Goal: Use online tool/utility: Utilize a website feature to perform a specific function

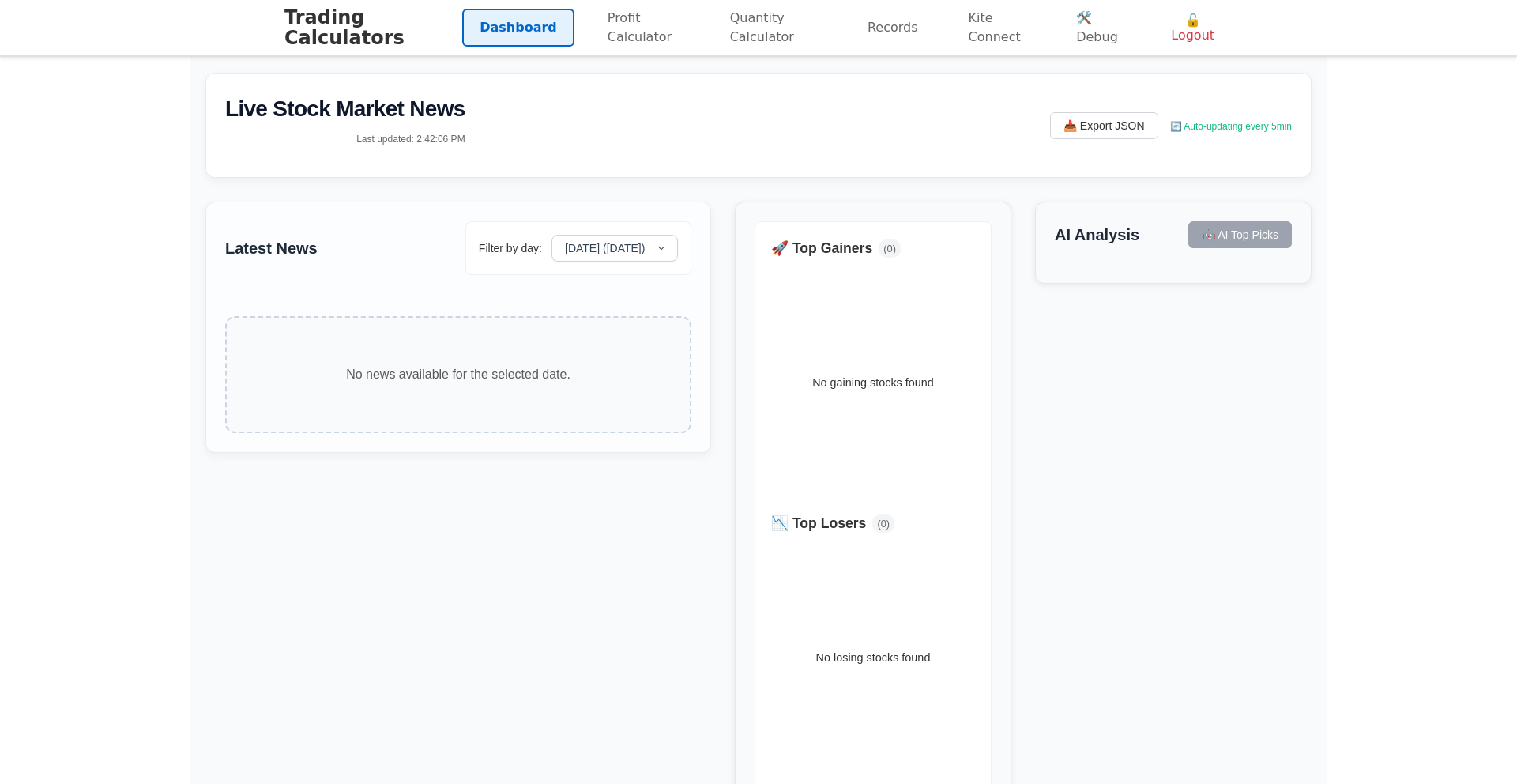
click at [552, 235] on select "[DATE] ([DATE])" at bounding box center [614, 248] width 126 height 27
click at [646, 54] on link "Profit Calculator" at bounding box center [644, 28] width 107 height 57
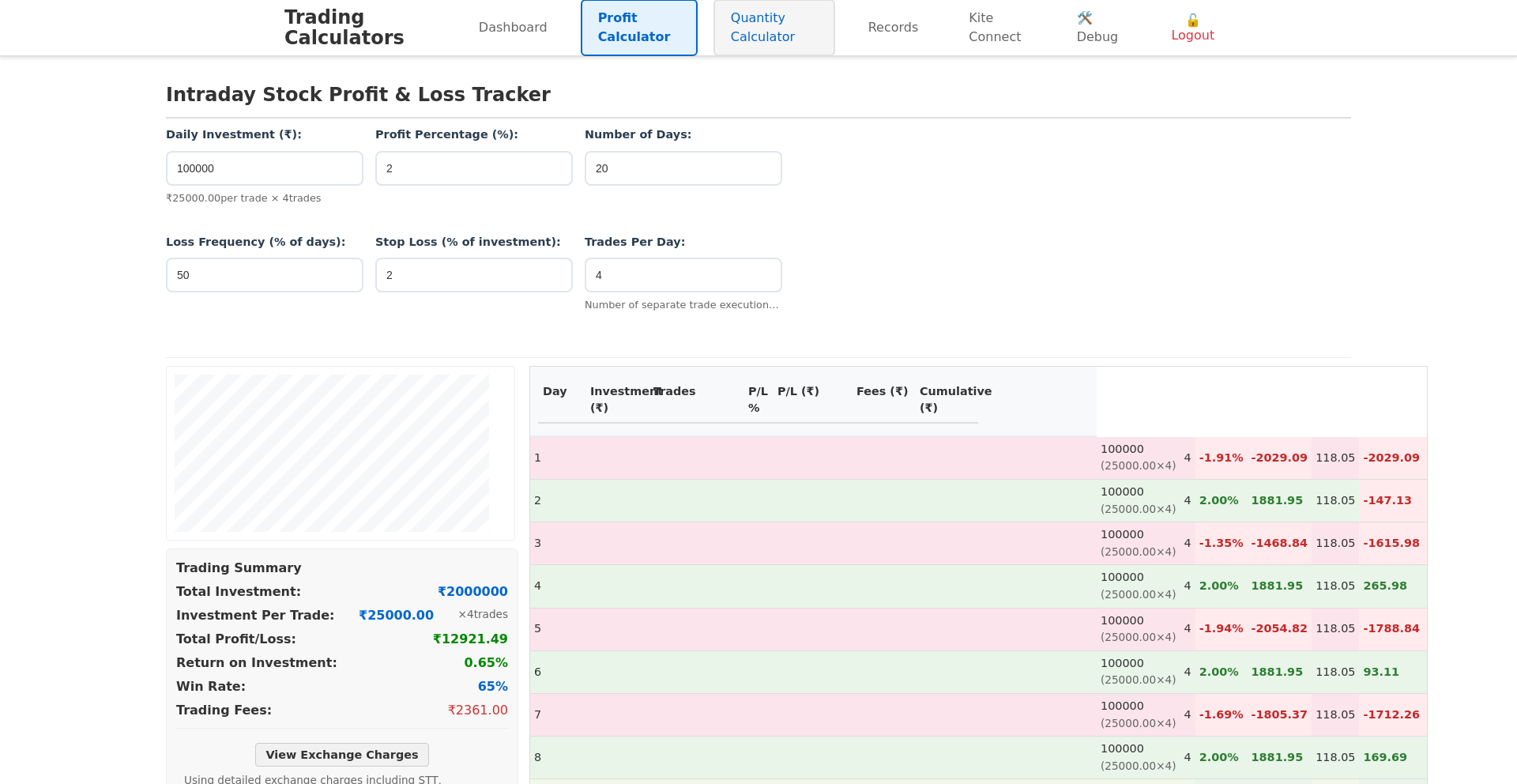
click at [764, 51] on link "Quantity Calculator" at bounding box center [774, 28] width 121 height 57
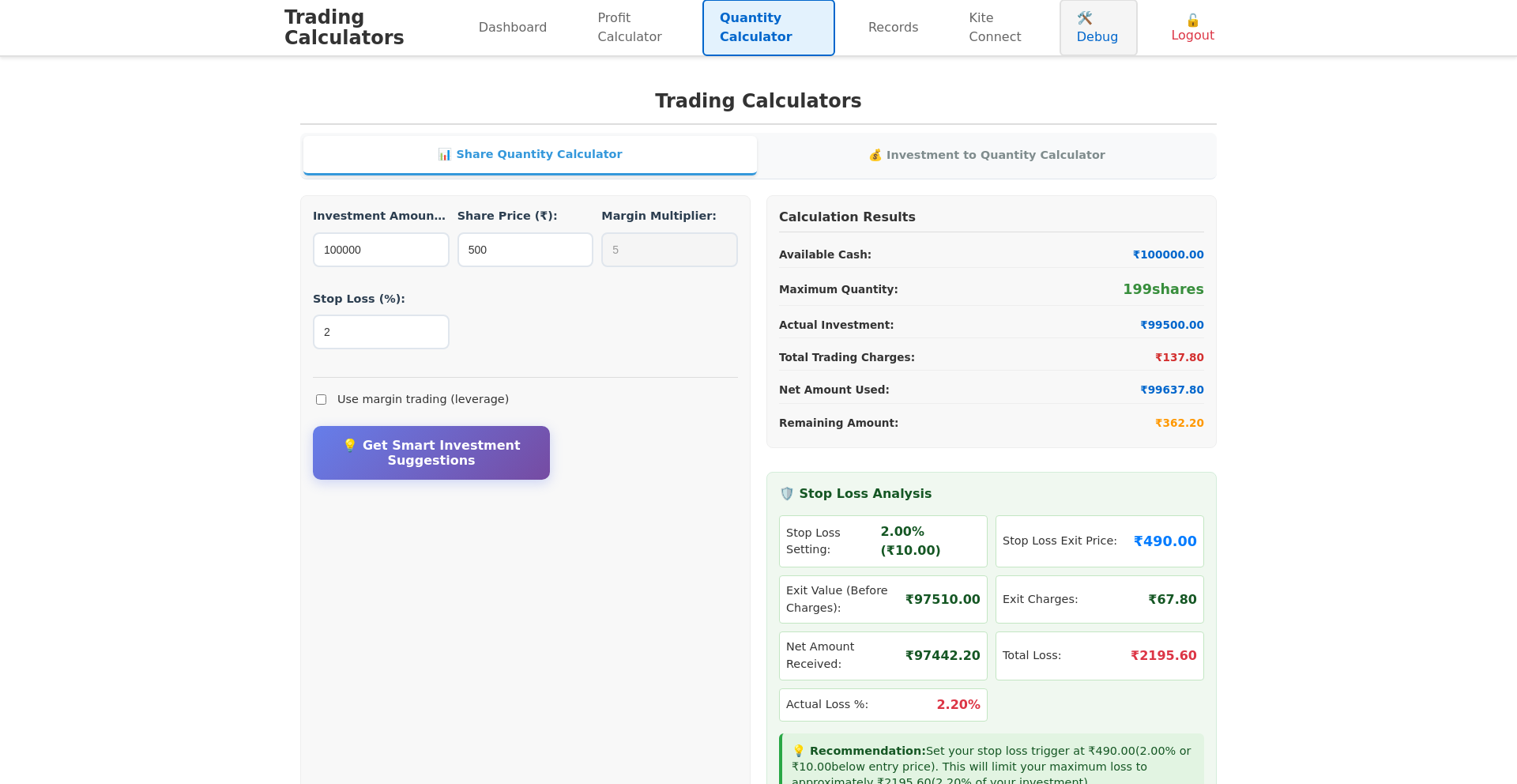
click at [1088, 28] on link "🛠️ Debug" at bounding box center [1099, 28] width 78 height 57
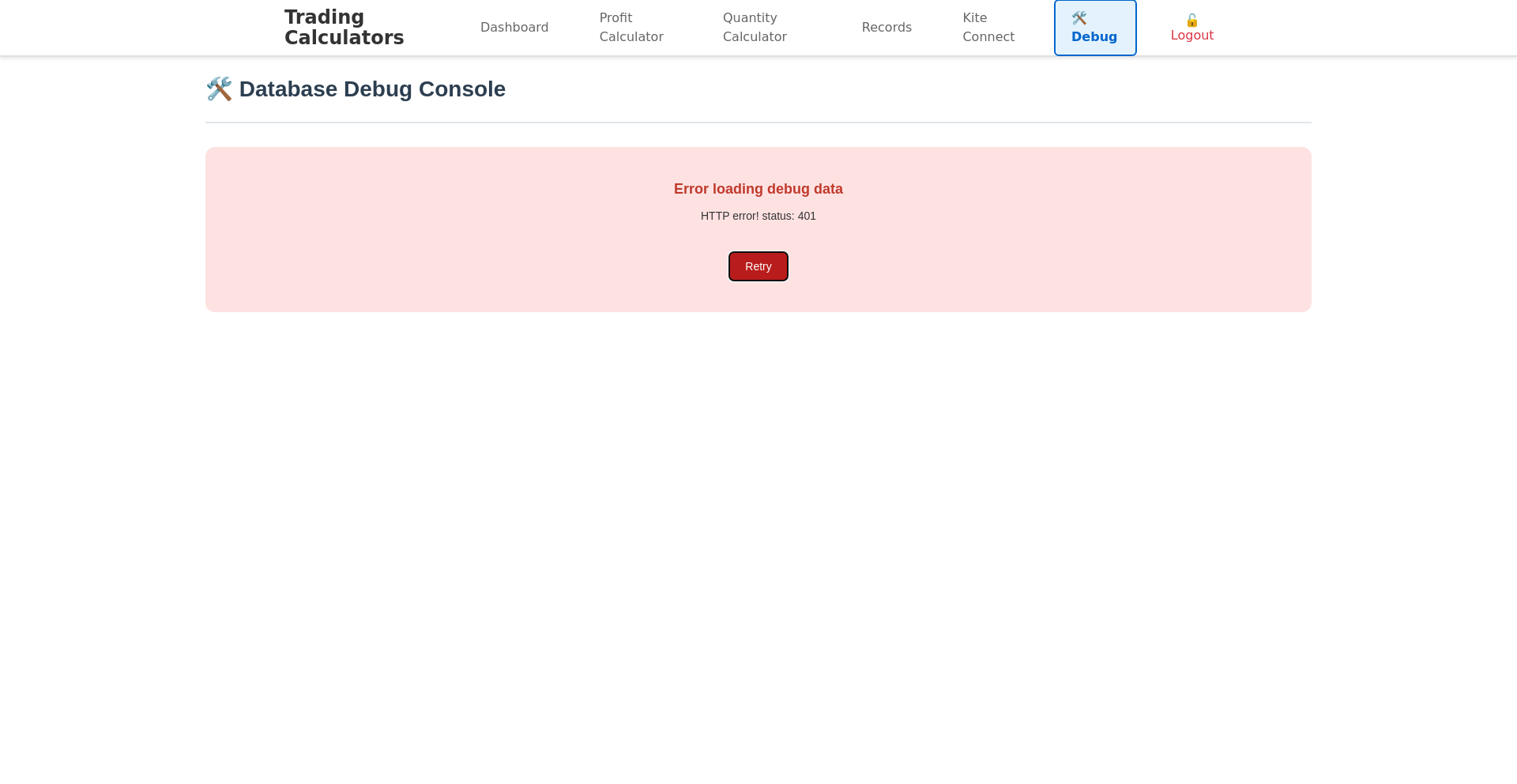
click at [766, 265] on button "Retry" at bounding box center [758, 266] width 57 height 29
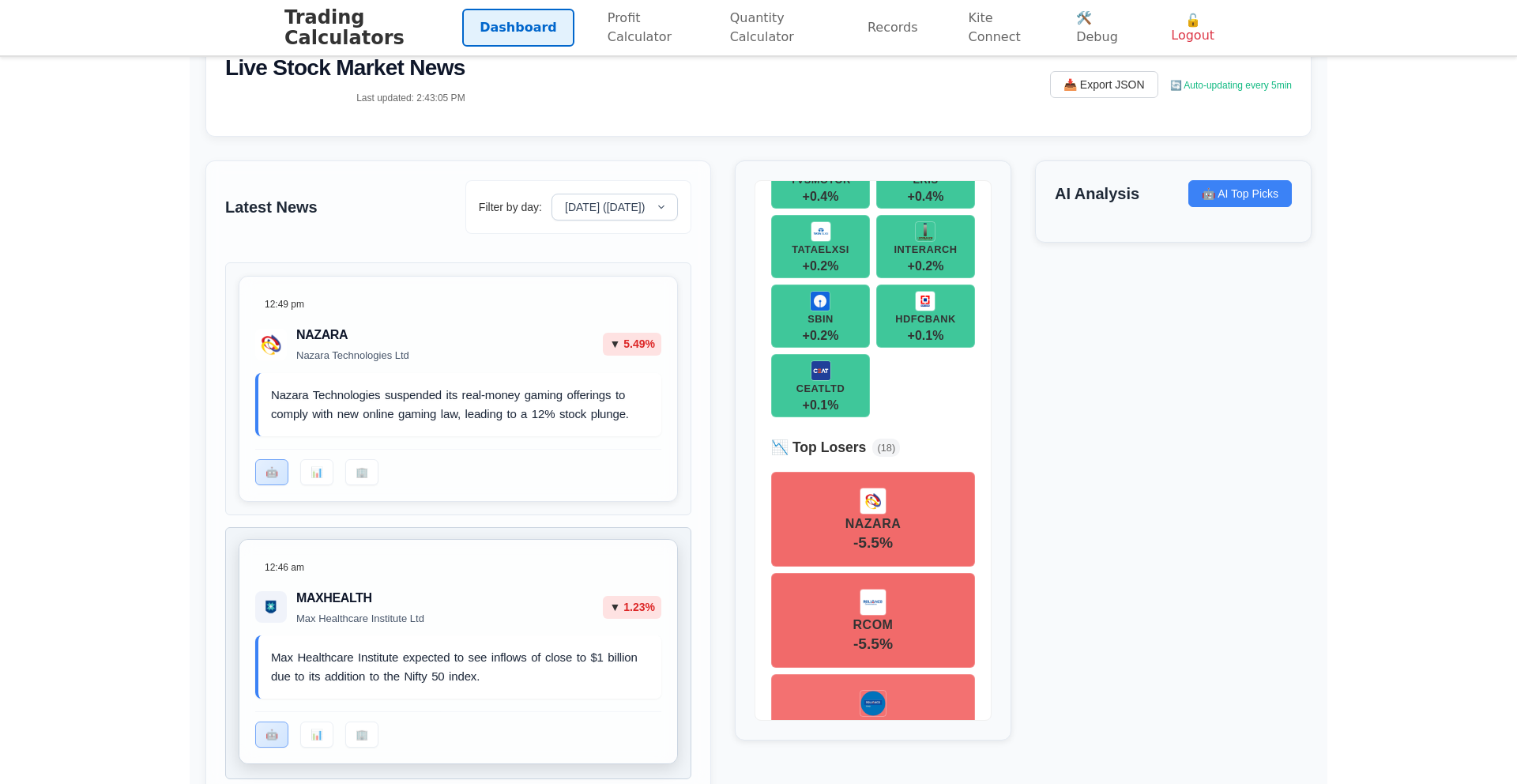
scroll to position [770, 0]
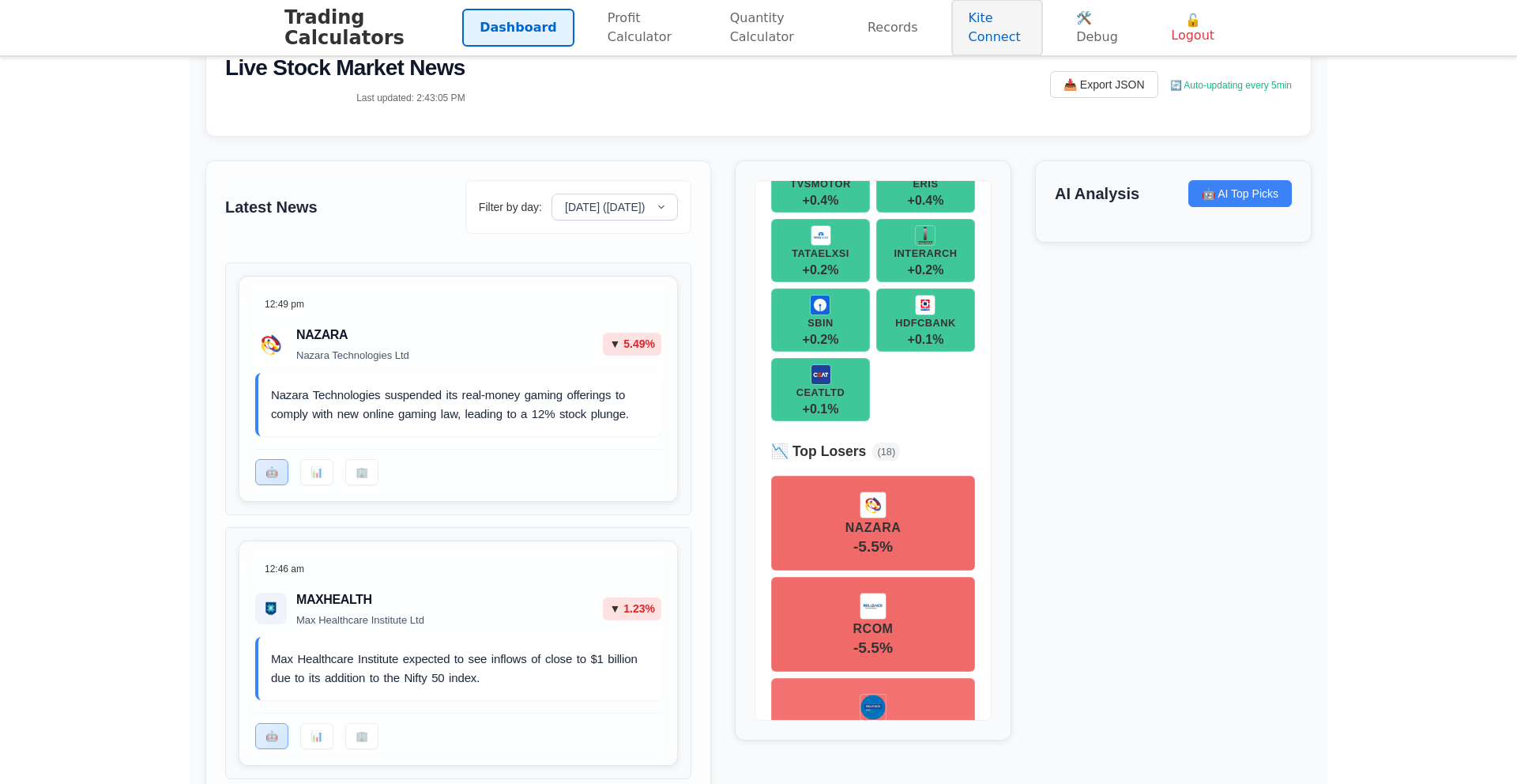
click at [990, 23] on link "Kite Connect" at bounding box center [997, 28] width 93 height 57
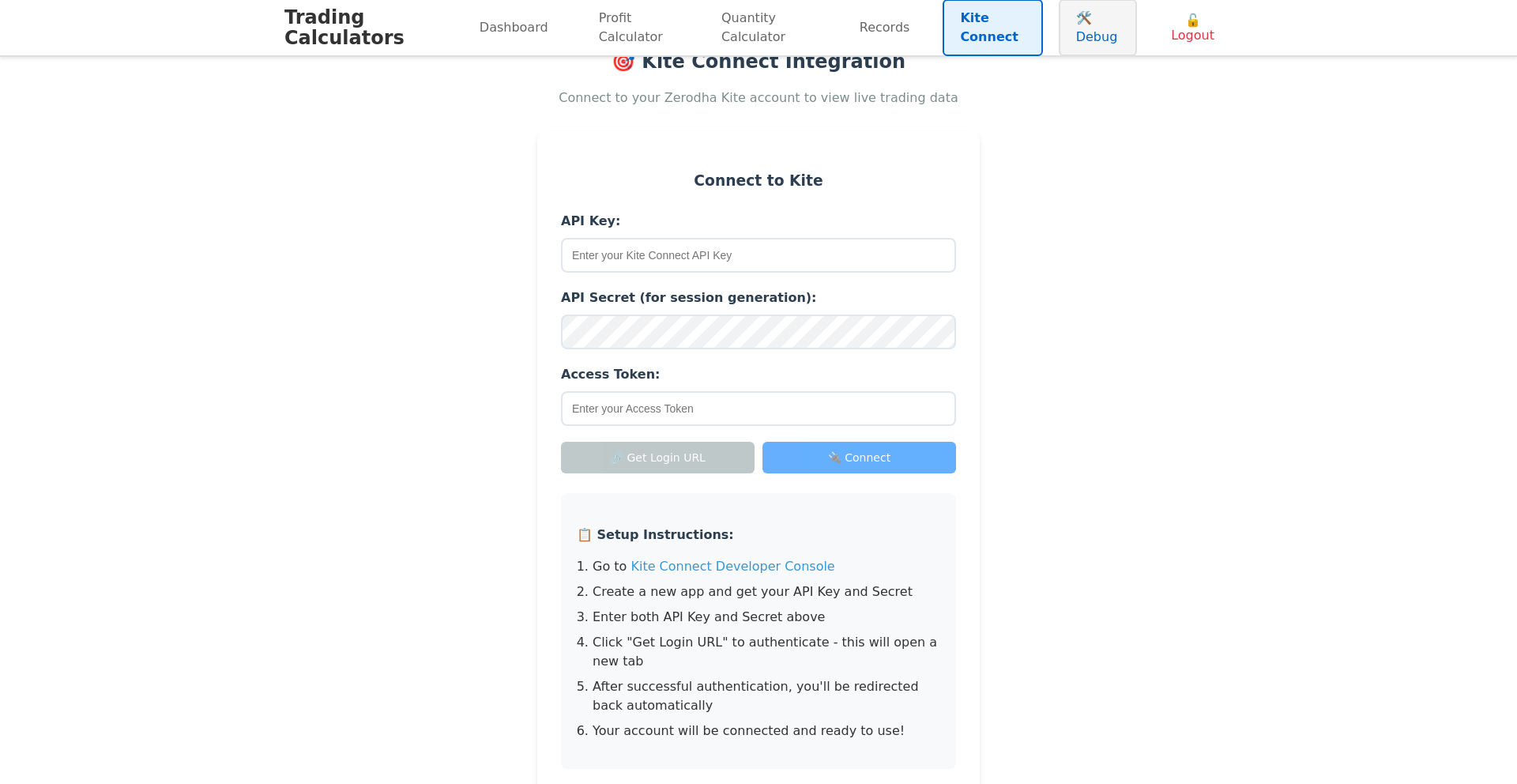
click at [1079, 30] on link "🛠️ Debug" at bounding box center [1098, 28] width 78 height 57
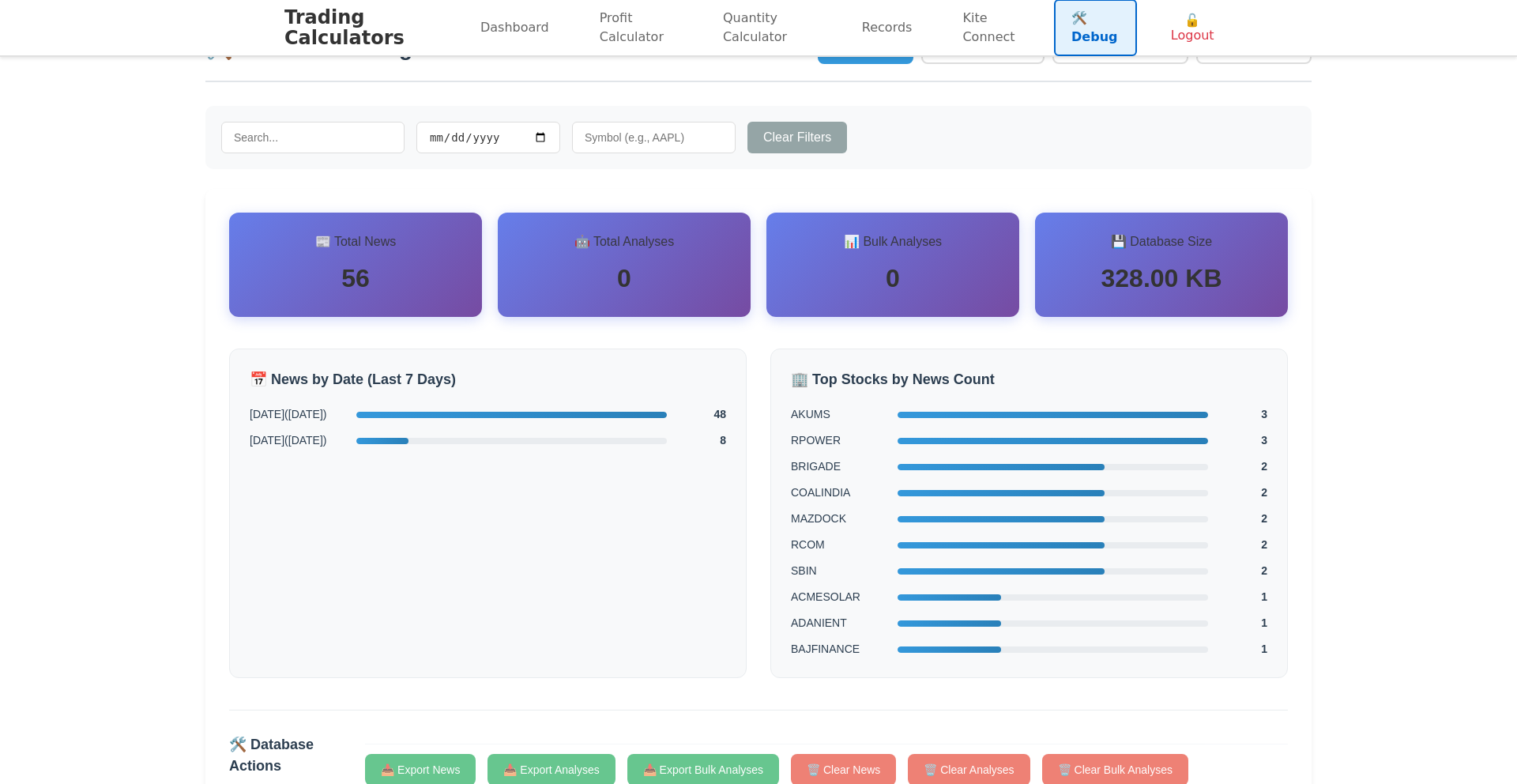
scroll to position [150, 0]
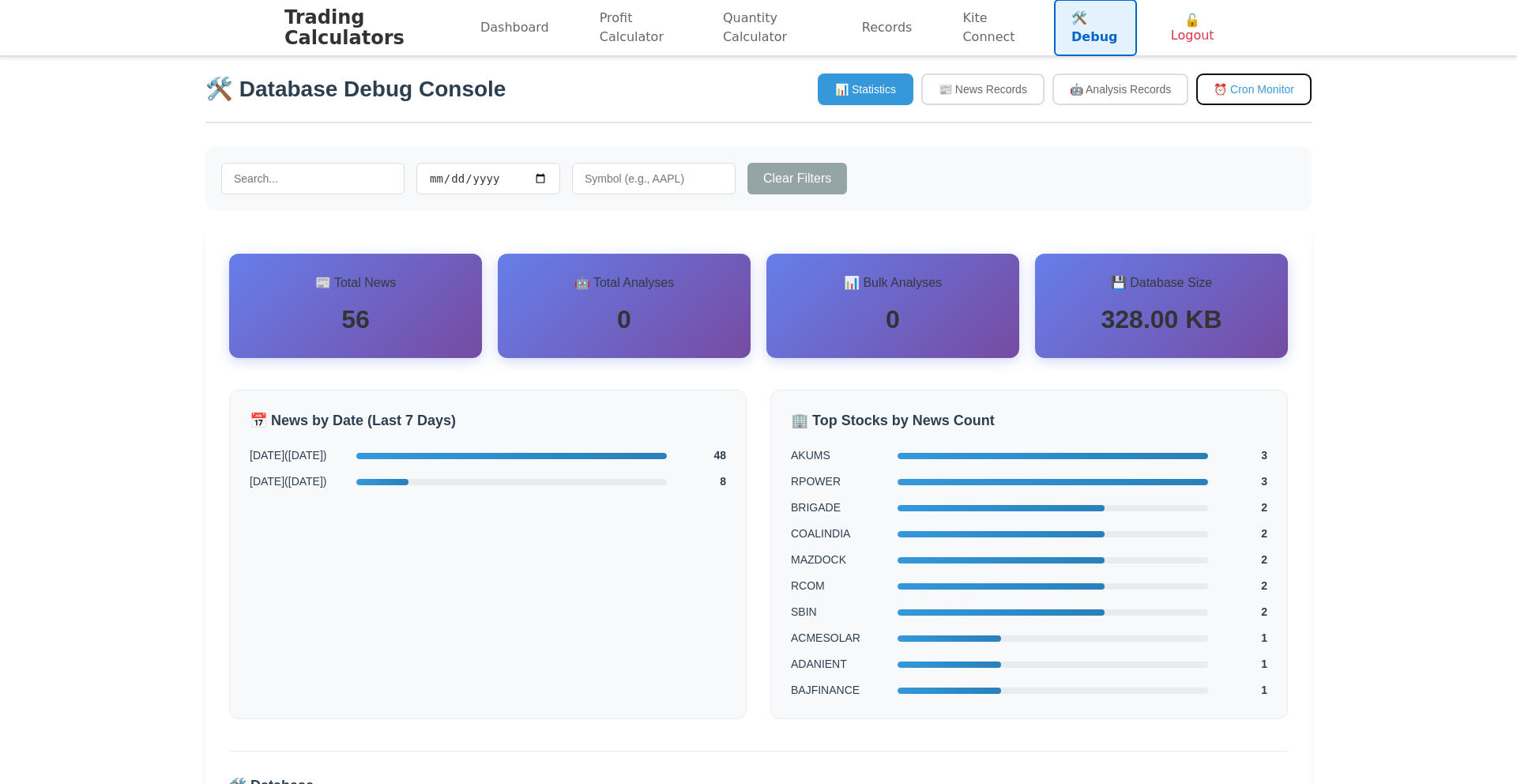
click at [1223, 89] on button "⏰ Cron Monitor" at bounding box center [1253, 89] width 116 height 32
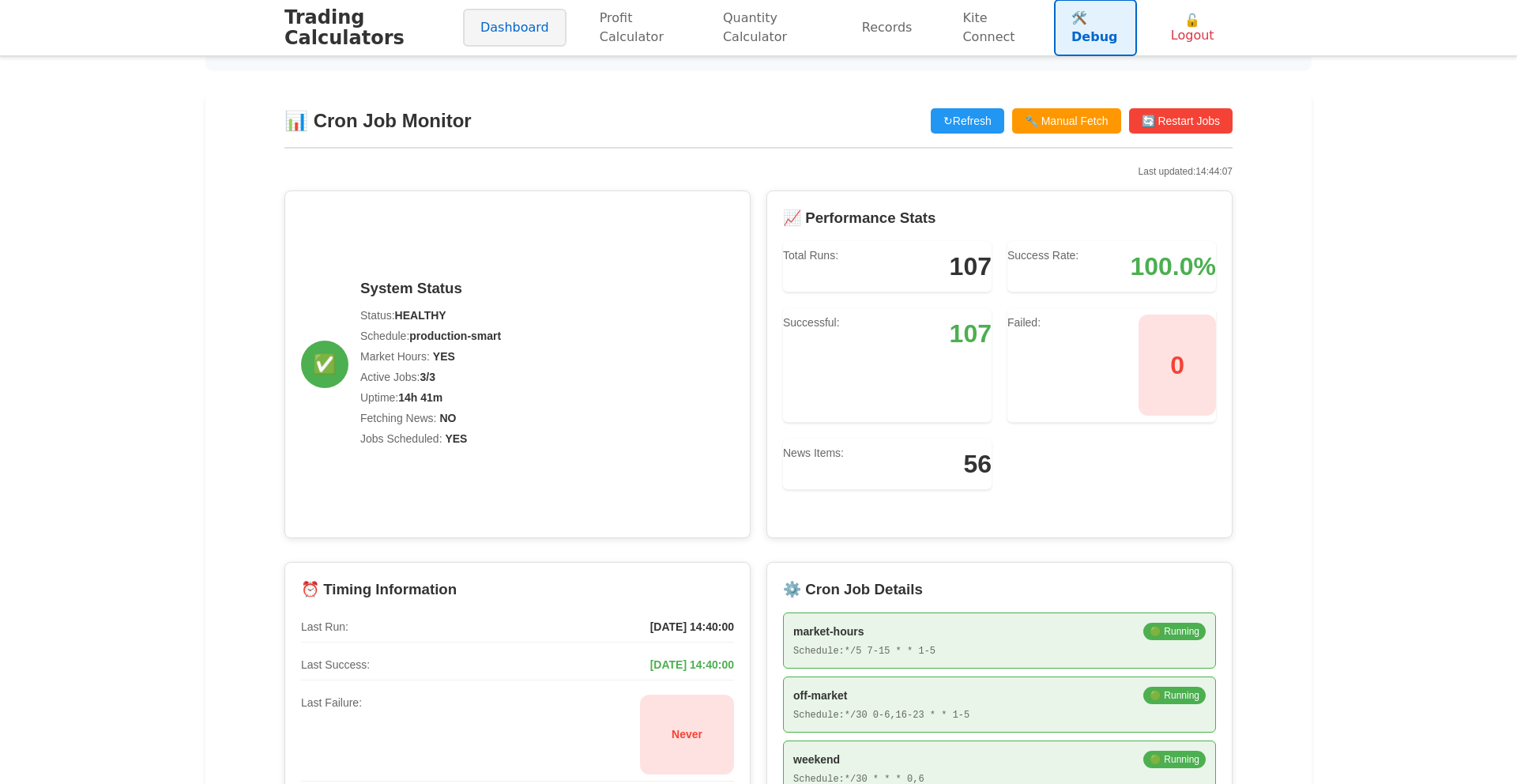
click at [496, 34] on link "Dashboard" at bounding box center [515, 28] width 103 height 38
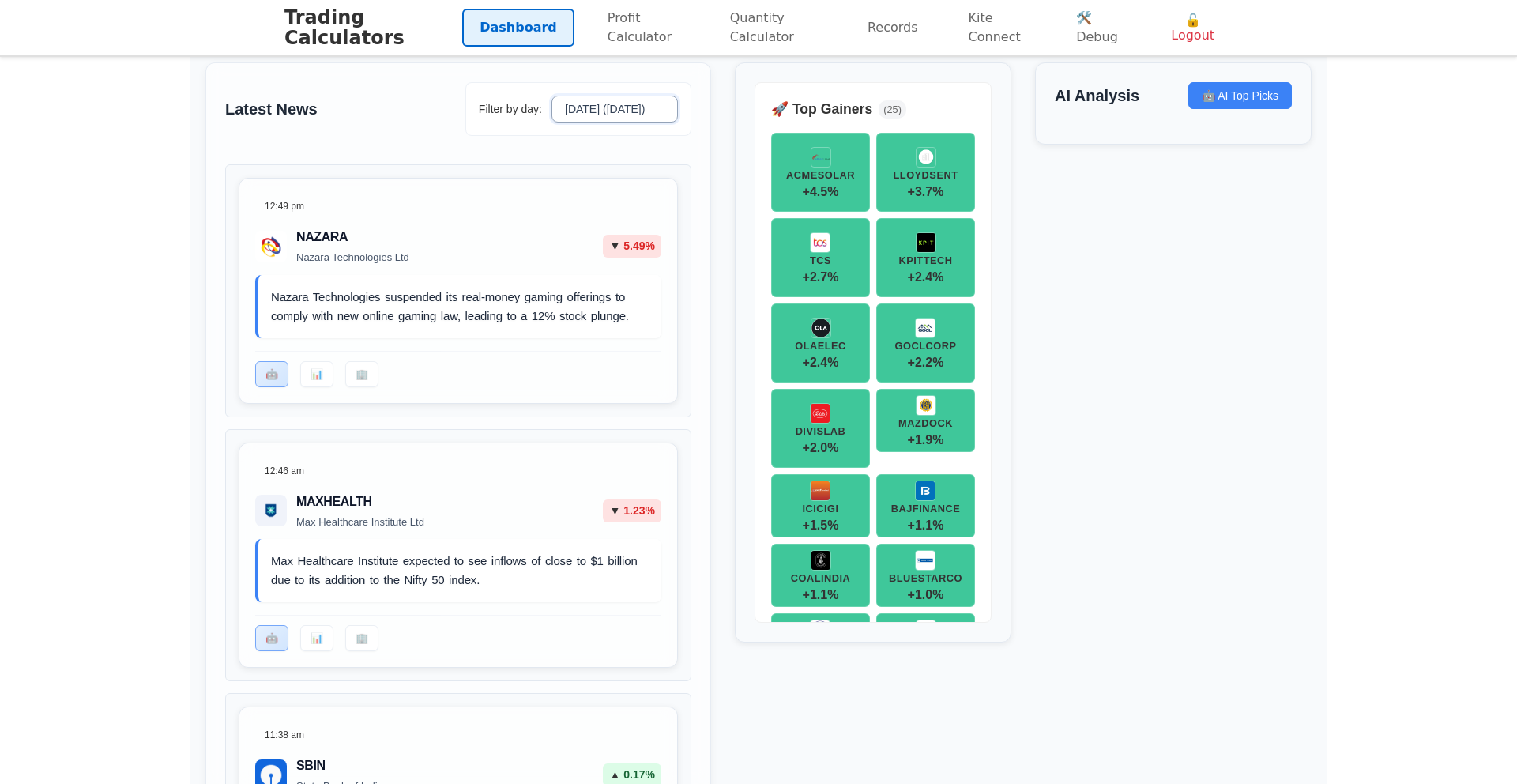
click at [597, 111] on select "Today (Monday) Sunday" at bounding box center [614, 109] width 126 height 27
click at [552, 95] on select "Today (Monday) Sunday" at bounding box center [614, 109] width 126 height 27
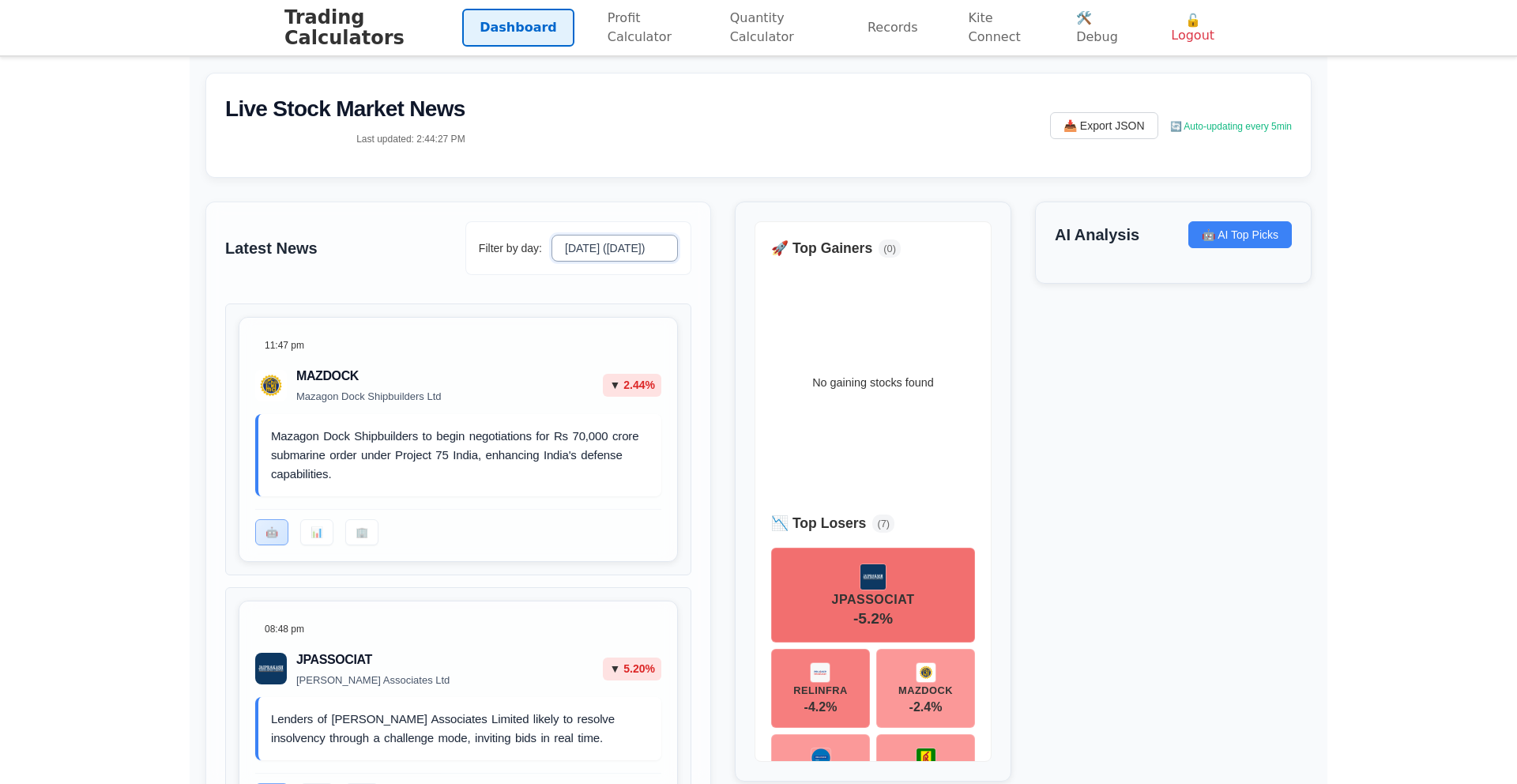
click at [578, 245] on select "Today (Monday) Sunday" at bounding box center [614, 248] width 126 height 27
click at [552, 235] on select "Today (Monday) Sunday" at bounding box center [614, 248] width 126 height 27
click at [592, 238] on select "Today (Monday) Sunday" at bounding box center [614, 248] width 126 height 27
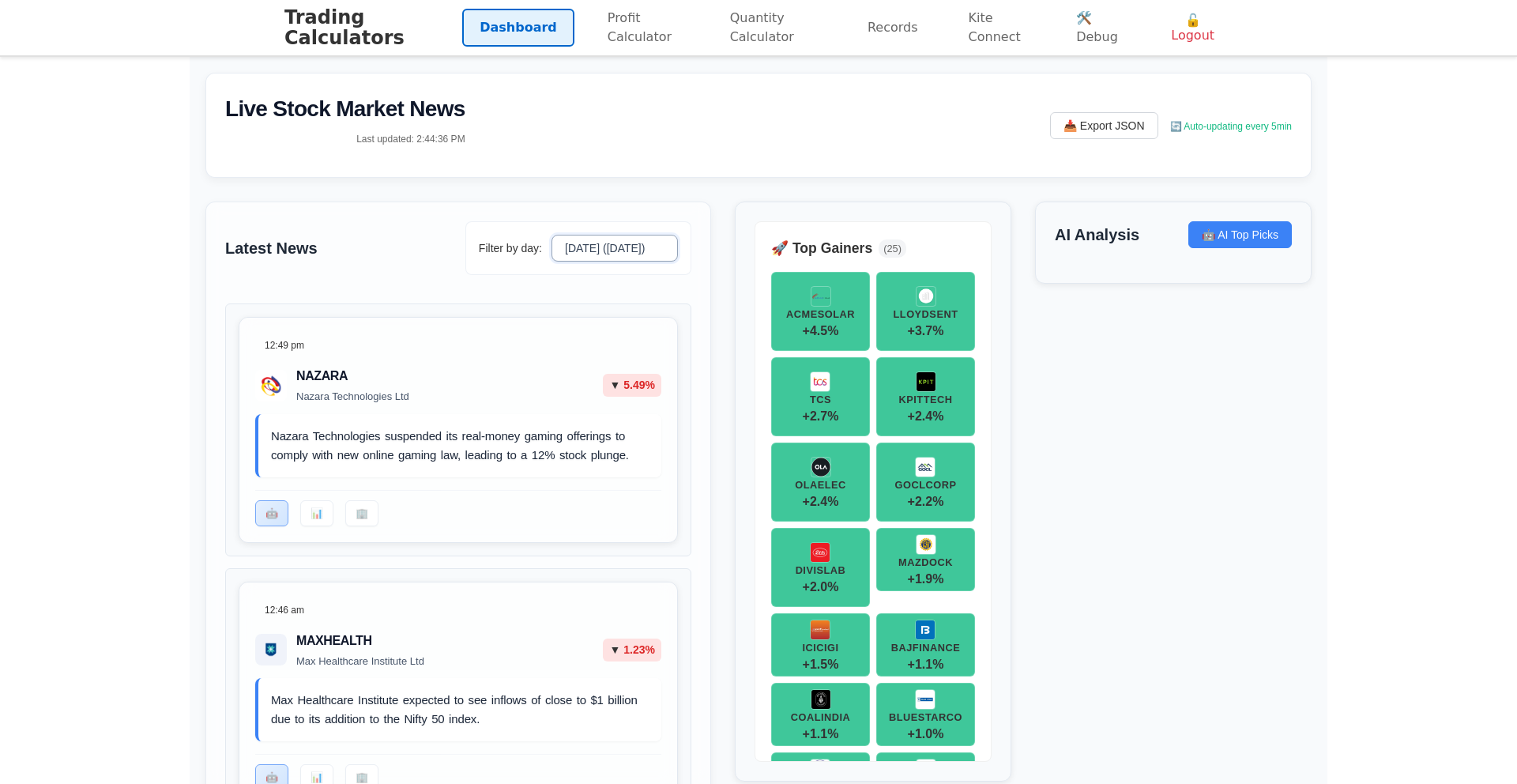
click at [552, 235] on select "Today (Monday) Sunday" at bounding box center [614, 248] width 126 height 27
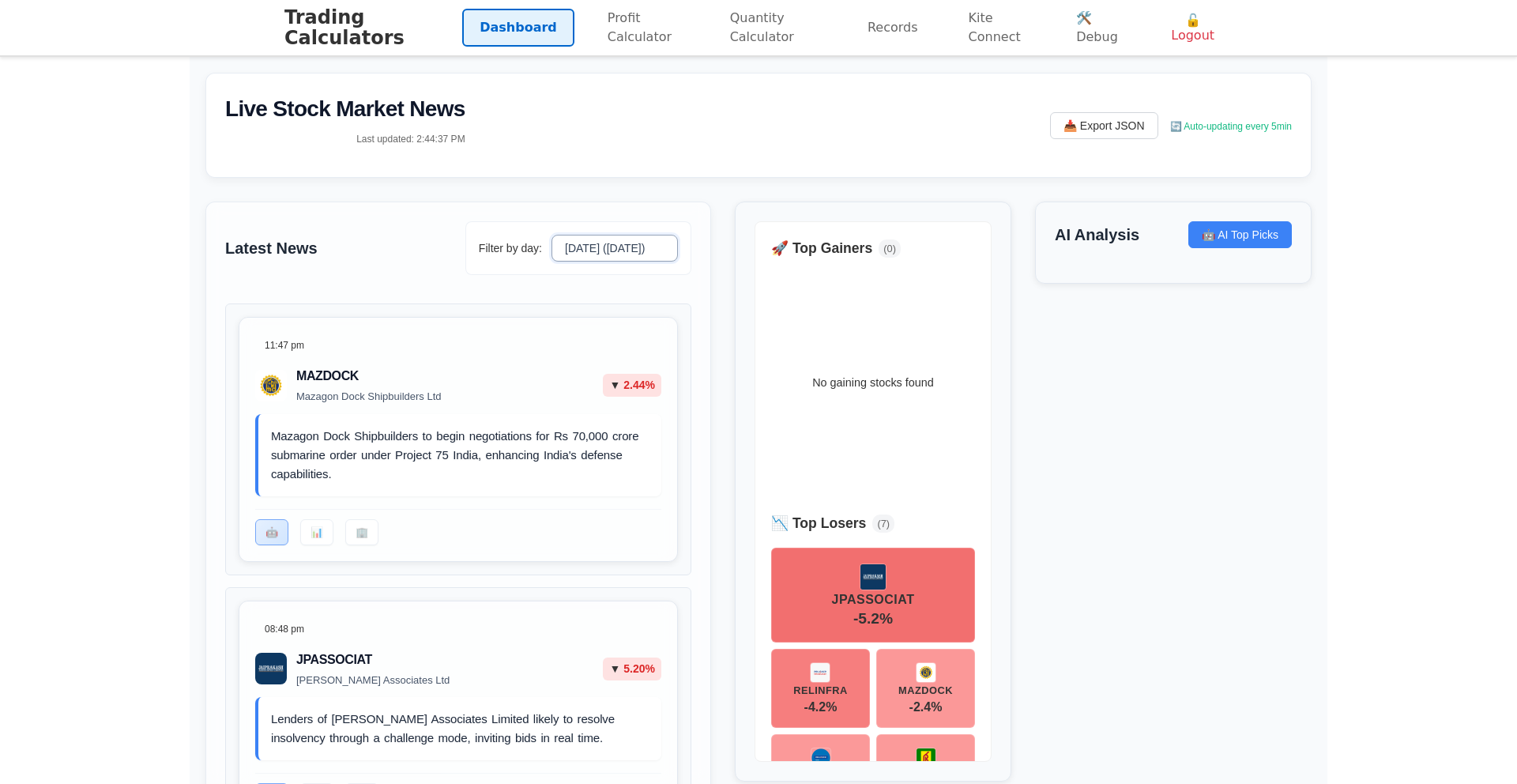
click at [598, 238] on select "Today (Monday) Sunday" at bounding box center [614, 248] width 126 height 27
click at [552, 235] on select "Today (Monday) Sunday" at bounding box center [614, 248] width 126 height 27
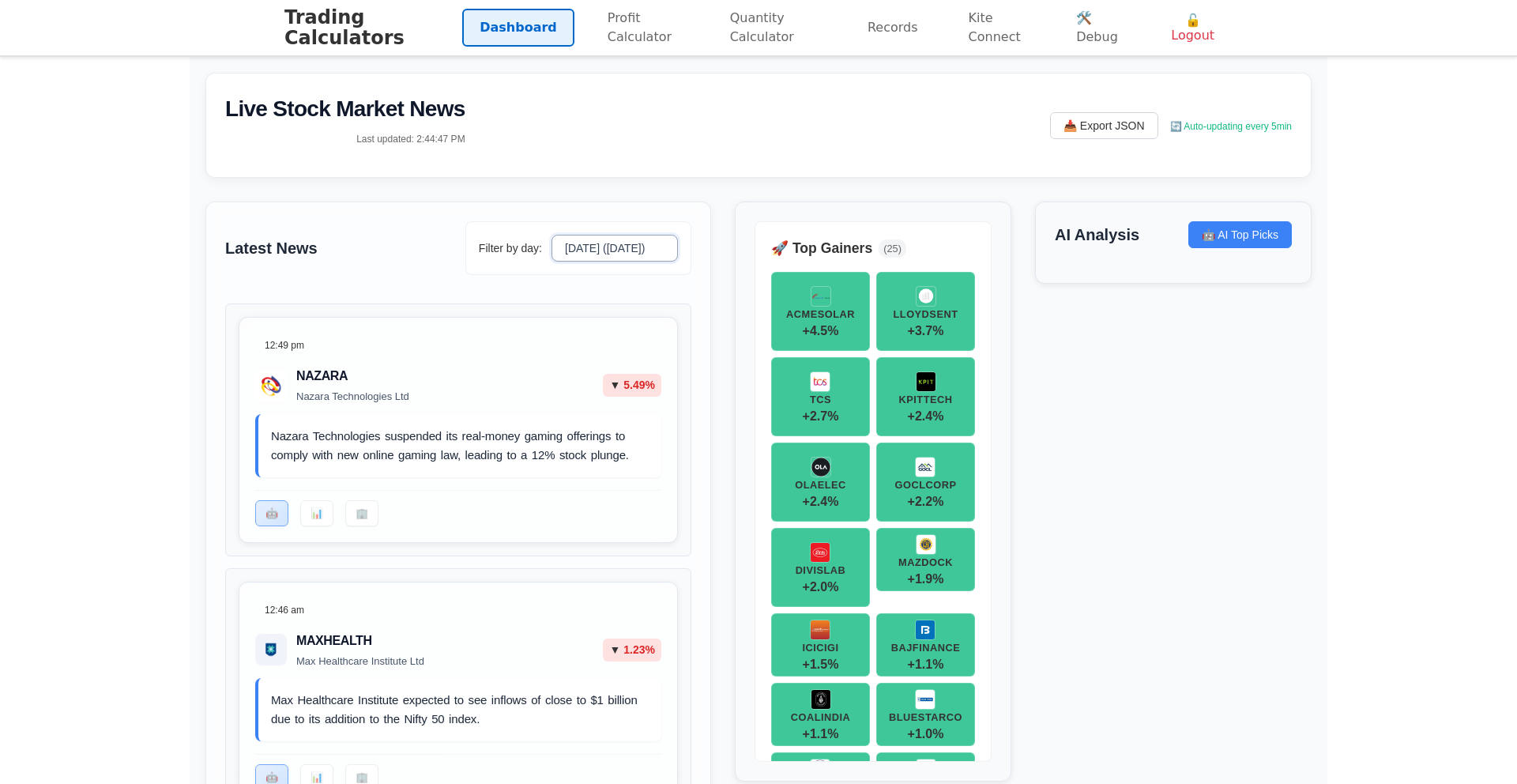
click at [619, 242] on select "Today (Monday) Sunday" at bounding box center [614, 248] width 126 height 27
click at [552, 235] on select "Today (Monday) Sunday" at bounding box center [614, 248] width 126 height 27
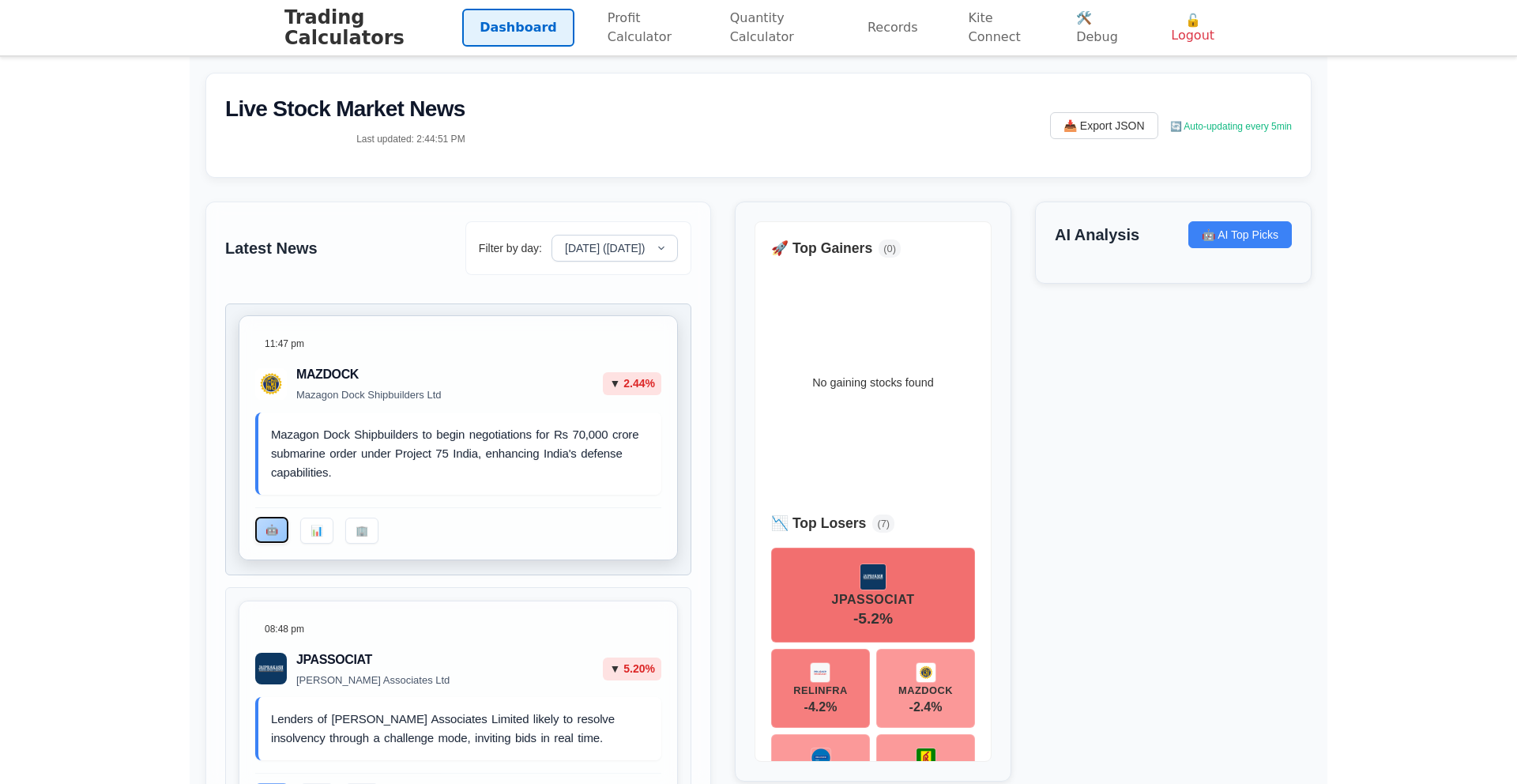
click at [268, 526] on button "🤖" at bounding box center [271, 529] width 33 height 26
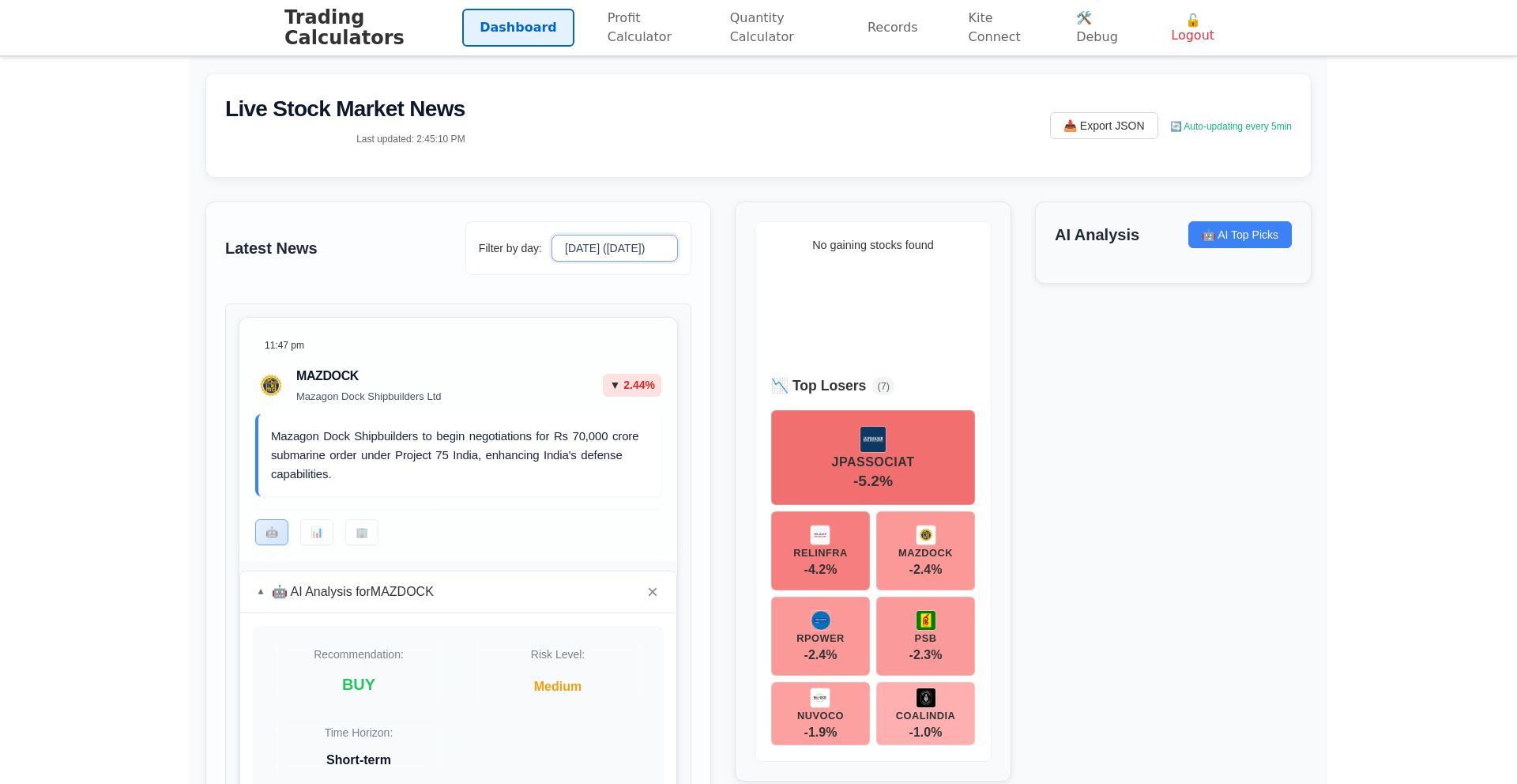
click at [594, 244] on select "Today (Monday) Sunday" at bounding box center [614, 248] width 126 height 27
select select "today"
click at [552, 235] on select "Today (Monday) Sunday" at bounding box center [614, 248] width 126 height 27
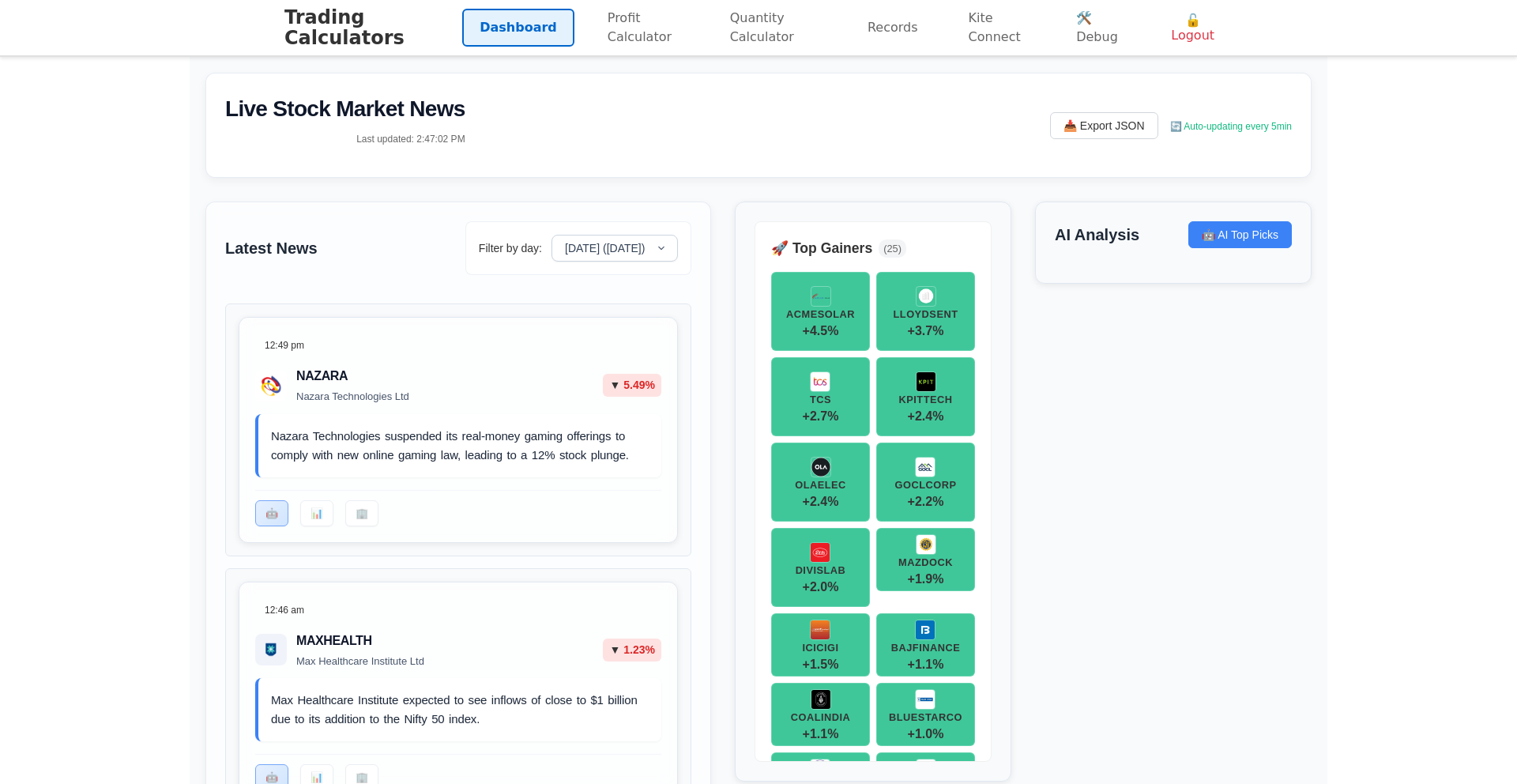
drag, startPoint x: 1246, startPoint y: 243, endPoint x: 1242, endPoint y: 262, distance: 19.4
click at [1246, 243] on button "🤖 AI Top Picks" at bounding box center [1240, 235] width 103 height 27
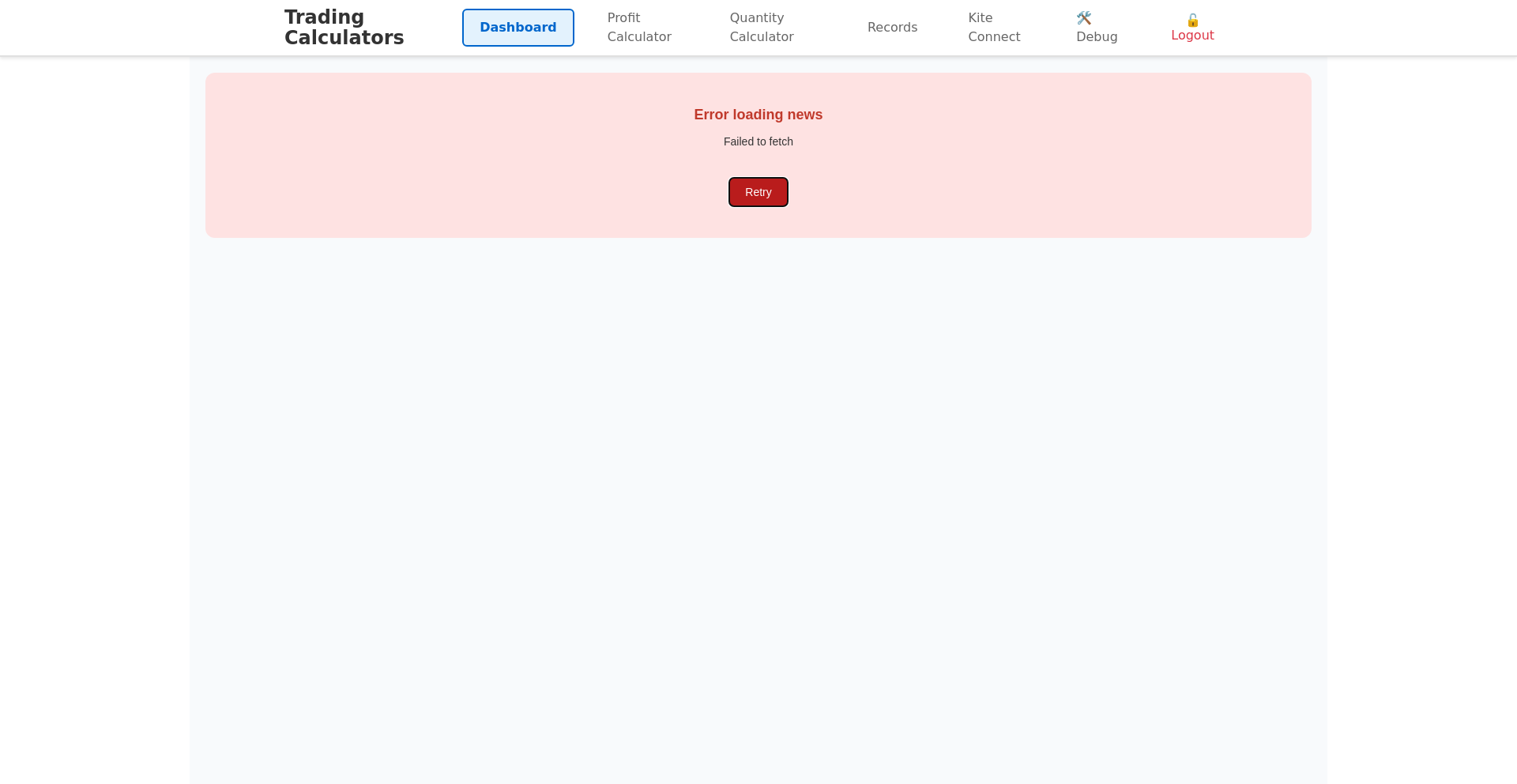
click at [737, 187] on button "Retry" at bounding box center [758, 192] width 57 height 29
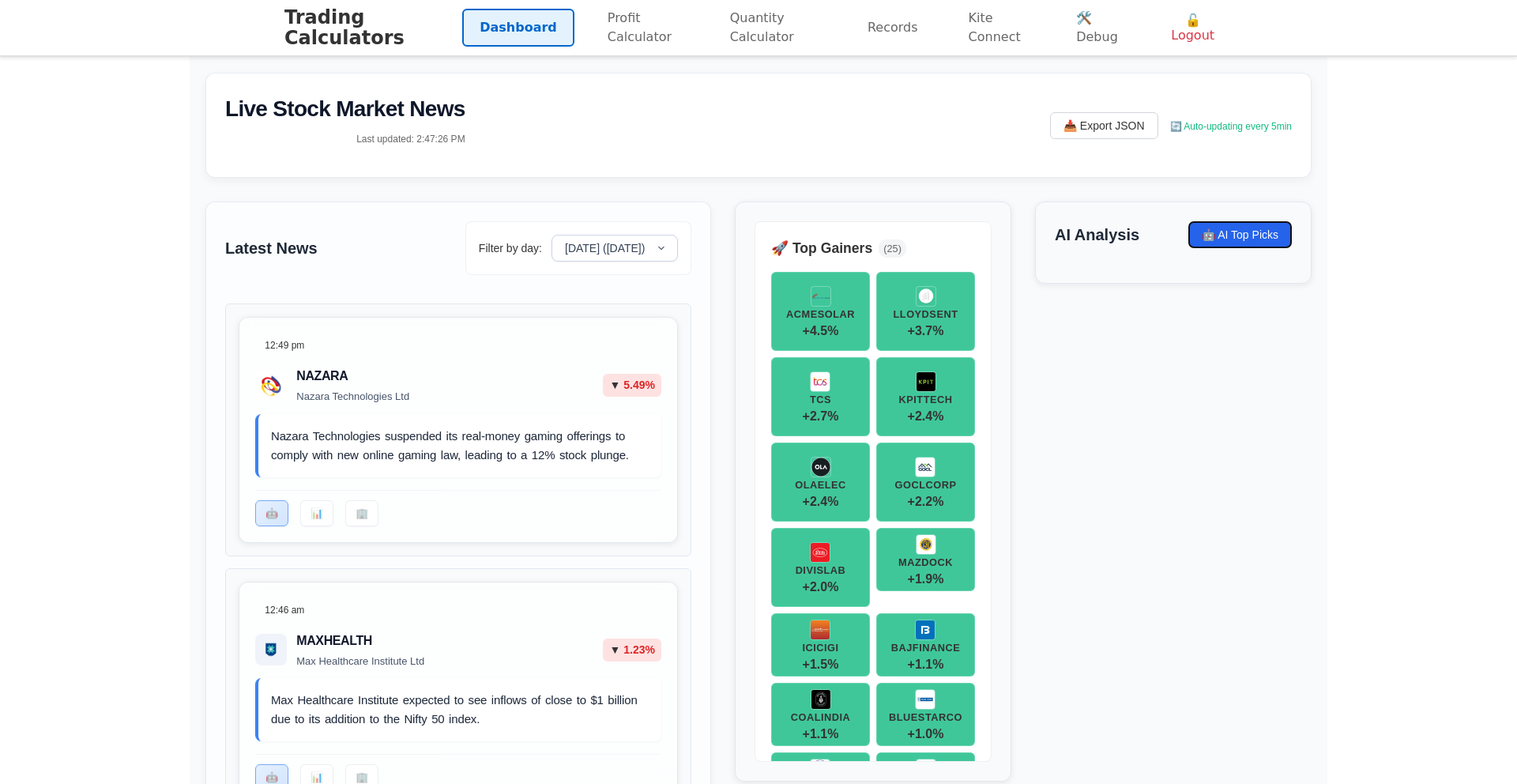
click at [1255, 242] on button "🤖 AI Top Picks" at bounding box center [1240, 235] width 103 height 27
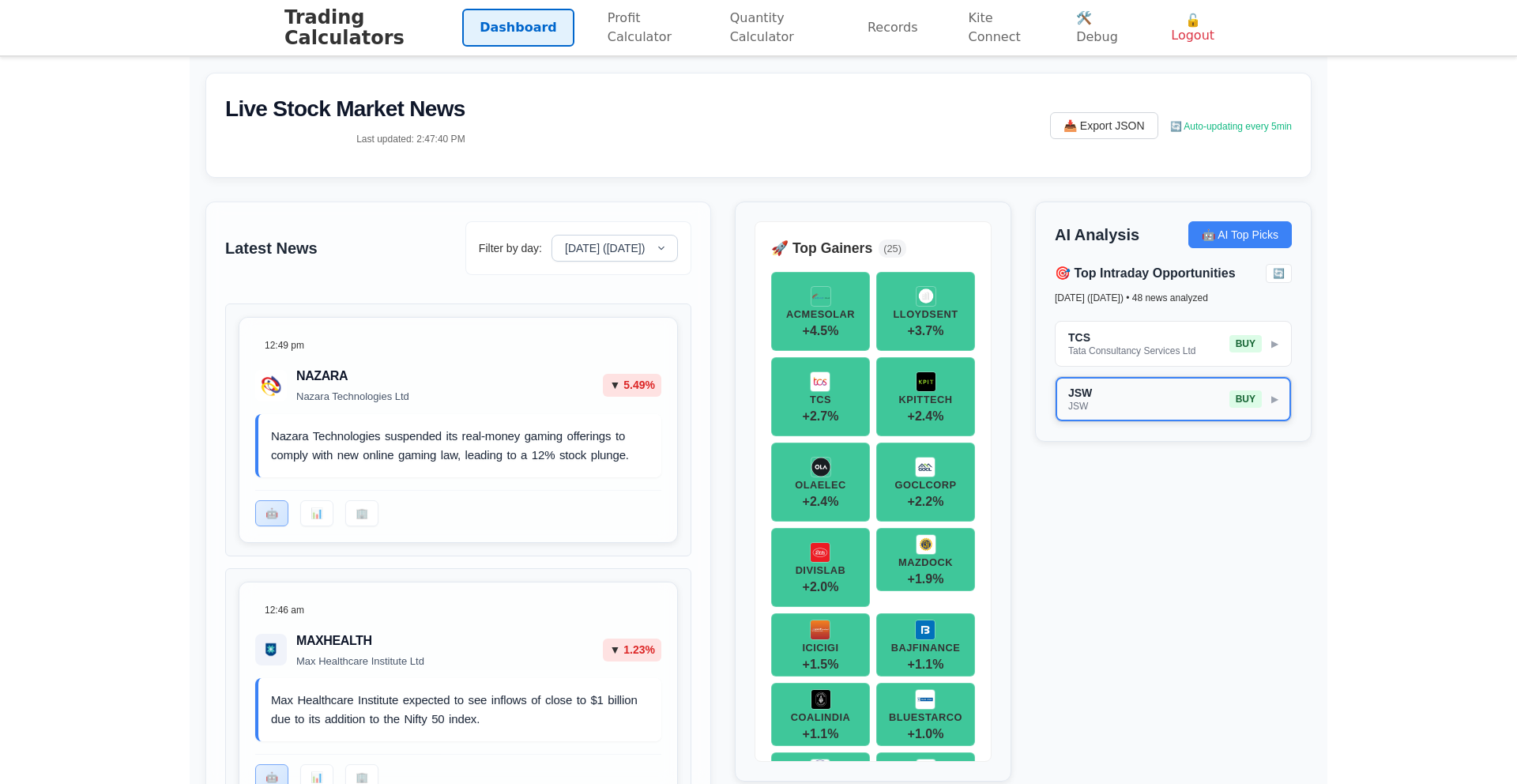
click at [1209, 411] on button "JSW JSW BUY ▶" at bounding box center [1173, 399] width 235 height 44
click at [1200, 407] on button "JSW JSW BUY ▼" at bounding box center [1173, 399] width 235 height 44
